Goal: Navigation & Orientation: Find specific page/section

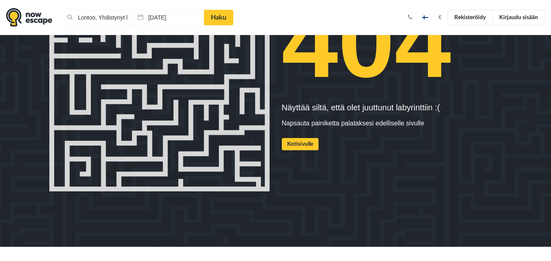
scroll to position [111, 0]
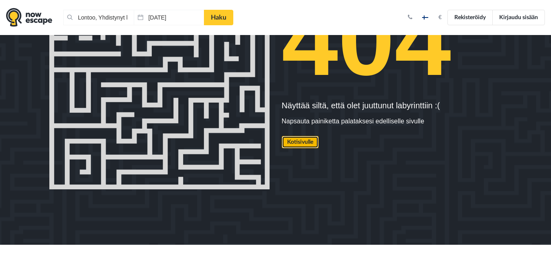
click at [288, 147] on link "Kotisivulle" at bounding box center [300, 142] width 37 height 12
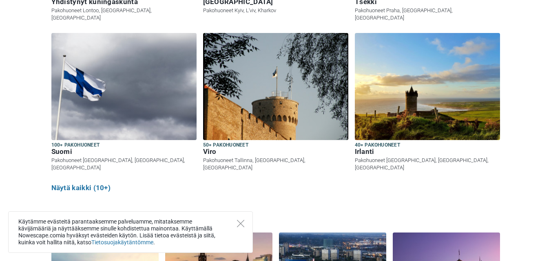
scroll to position [919, 0]
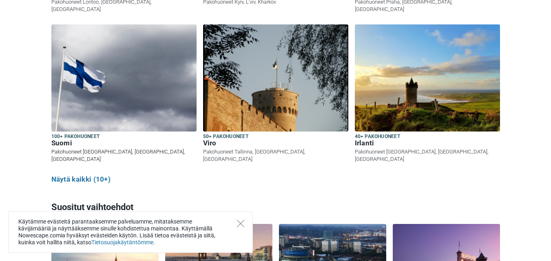
click at [122, 103] on img at bounding box center [123, 77] width 145 height 107
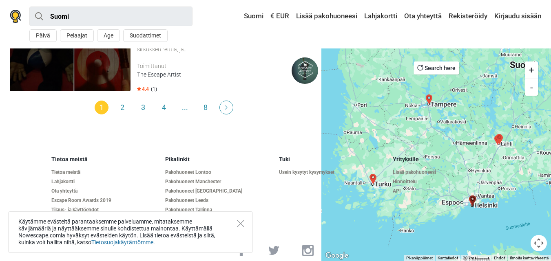
scroll to position [1242, 0]
